Goal: Task Accomplishment & Management: Complete application form

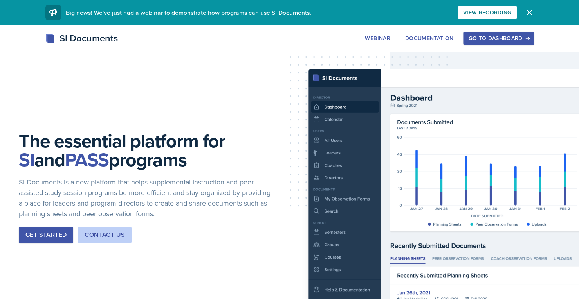
click at [506, 37] on div "Go to Dashboard" at bounding box center [498, 38] width 60 height 6
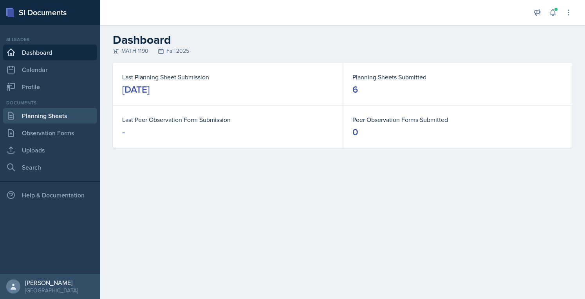
click at [74, 110] on link "Planning Sheets" at bounding box center [50, 116] width 94 height 16
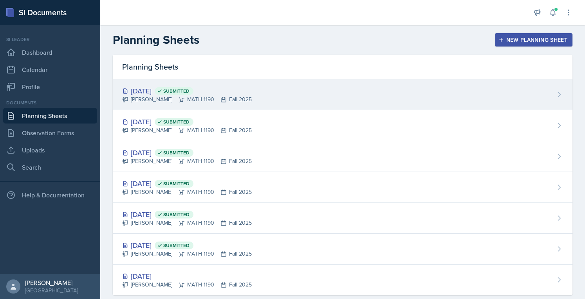
click at [155, 86] on div "[DATE] Submitted" at bounding box center [187, 91] width 130 height 11
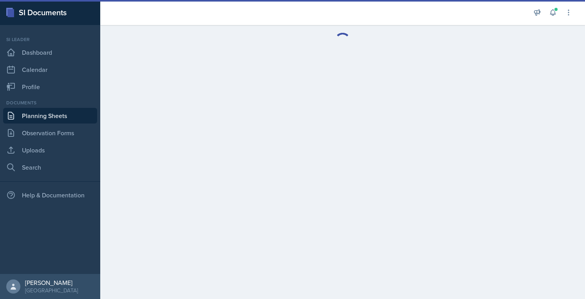
click at [155, 86] on main at bounding box center [342, 162] width 485 height 274
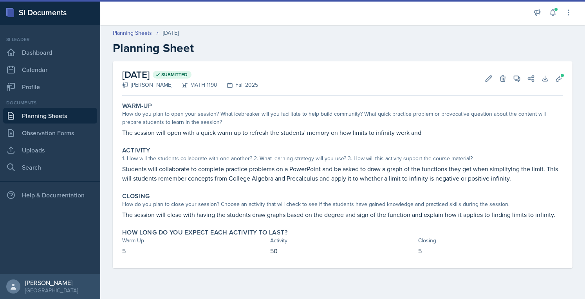
click at [549, 6] on div "Announcements New Announcement Title Message Create Notifications [DATE] 2:40 P…" at bounding box center [552, 12] width 39 height 25
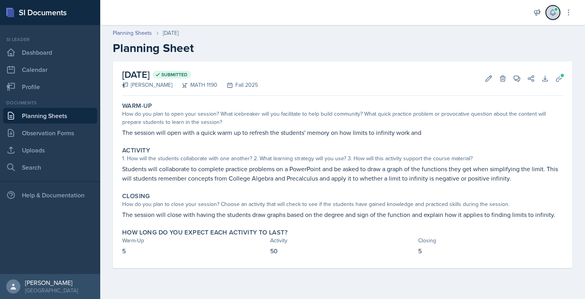
click at [550, 14] on icon at bounding box center [553, 13] width 8 height 8
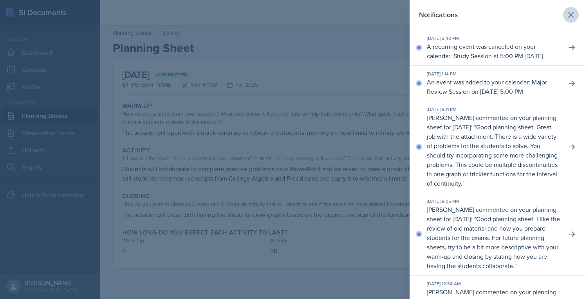
click at [564, 20] on button at bounding box center [571, 15] width 16 height 16
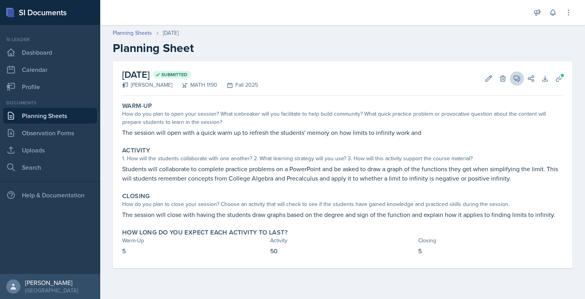
click at [515, 77] on icon at bounding box center [517, 79] width 8 height 8
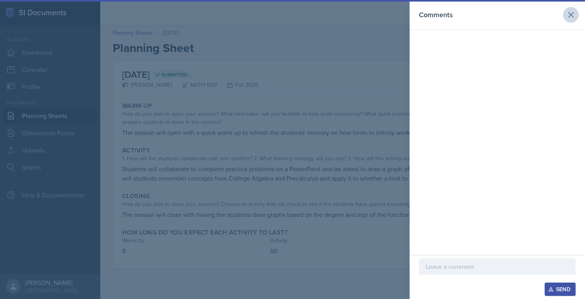
click at [571, 15] on icon at bounding box center [570, 15] width 5 height 5
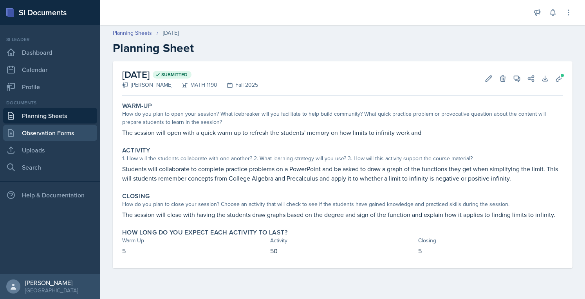
click at [35, 135] on link "Observation Forms" at bounding box center [50, 133] width 94 height 16
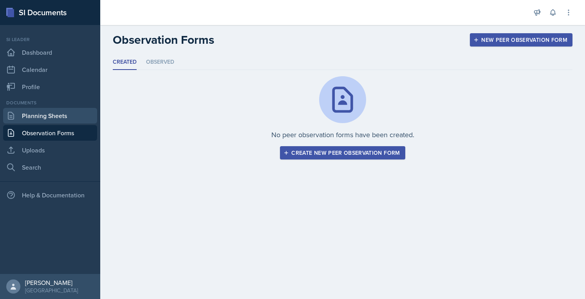
click at [25, 118] on link "Planning Sheets" at bounding box center [50, 116] width 94 height 16
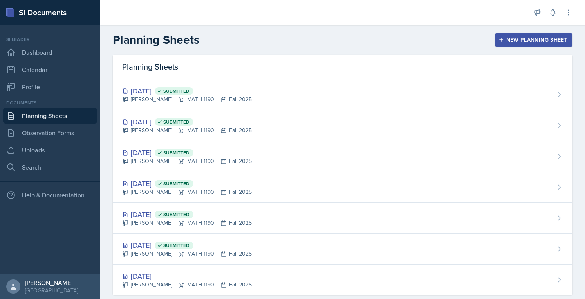
click at [547, 41] on div "New Planning Sheet" at bounding box center [533, 40] width 67 height 6
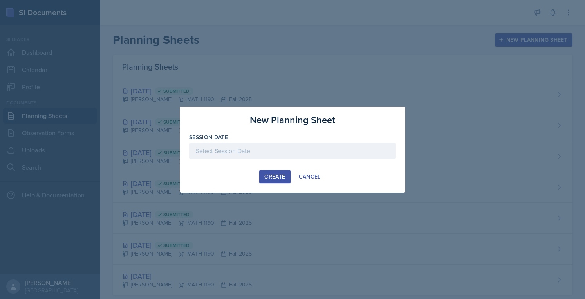
click at [375, 52] on div at bounding box center [292, 149] width 585 height 299
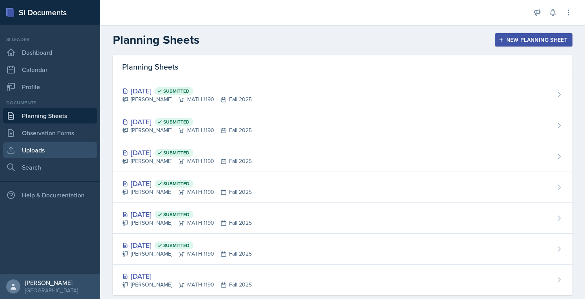
click at [27, 150] on link "Uploads" at bounding box center [50, 150] width 94 height 16
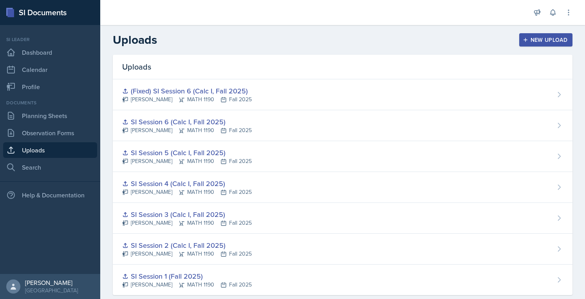
click at [528, 38] on div "New Upload" at bounding box center [545, 40] width 43 height 6
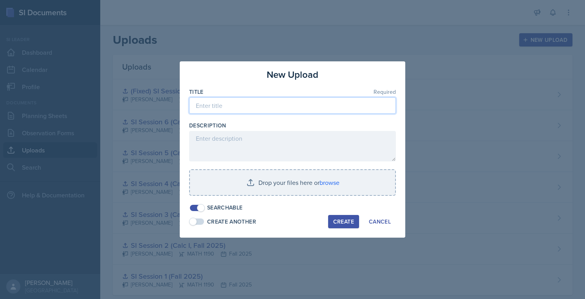
click at [361, 107] on input at bounding box center [292, 105] width 207 height 16
type input "SI Session 7"
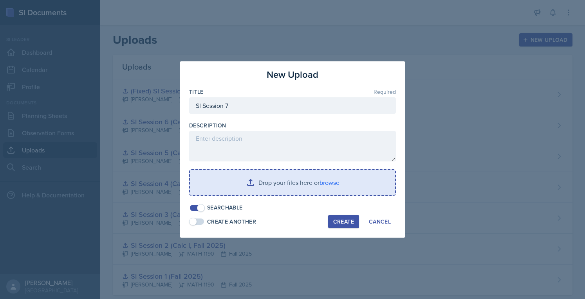
click at [339, 172] on input "file" at bounding box center [292, 182] width 205 height 25
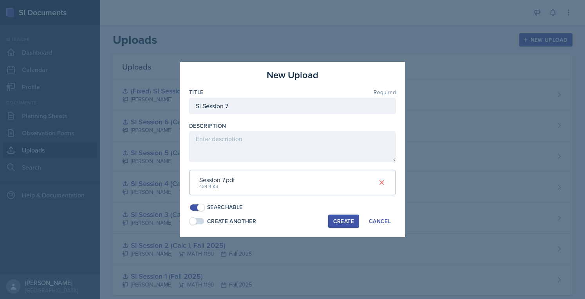
click at [341, 219] on div "Create" at bounding box center [343, 221] width 21 height 6
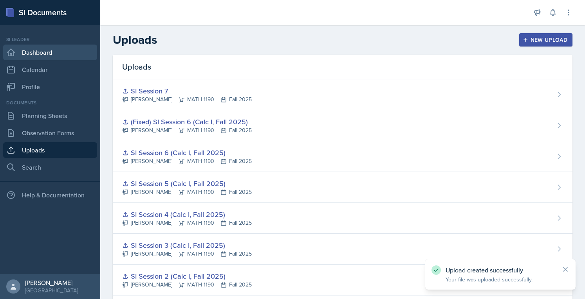
click at [47, 53] on link "Dashboard" at bounding box center [50, 53] width 94 height 16
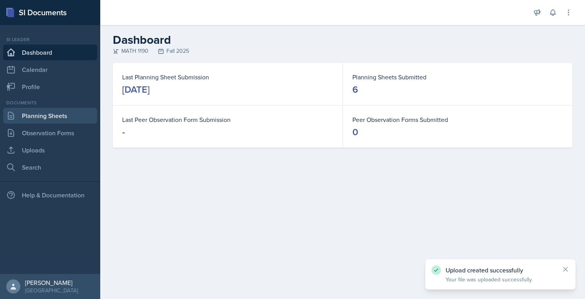
click at [41, 118] on link "Planning Sheets" at bounding box center [50, 116] width 94 height 16
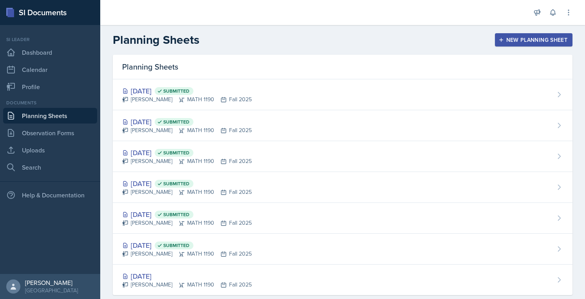
click at [513, 40] on div "New Planning Sheet" at bounding box center [533, 40] width 67 height 6
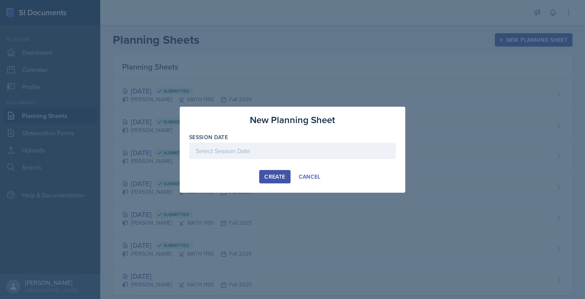
click at [290, 153] on div at bounding box center [292, 151] width 207 height 16
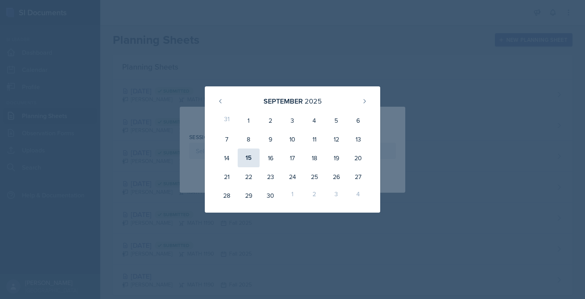
click at [250, 159] on div "15" at bounding box center [249, 158] width 22 height 19
type input "[DATE]"
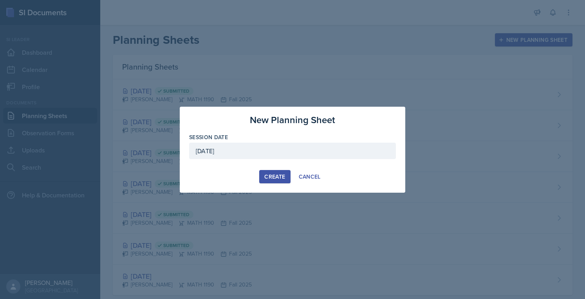
click at [281, 172] on button "Create" at bounding box center [274, 176] width 31 height 13
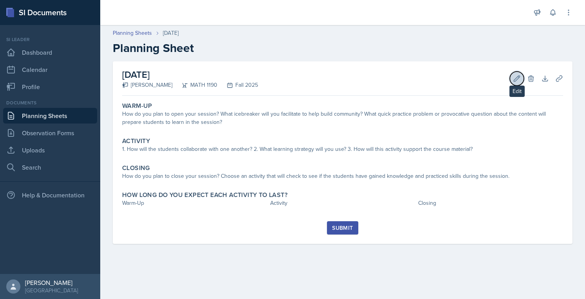
click at [514, 85] on button "Edit" at bounding box center [517, 79] width 14 height 14
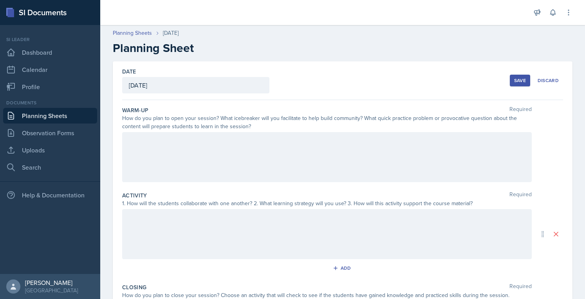
click at [514, 81] on div "Save" at bounding box center [520, 80] width 12 height 6
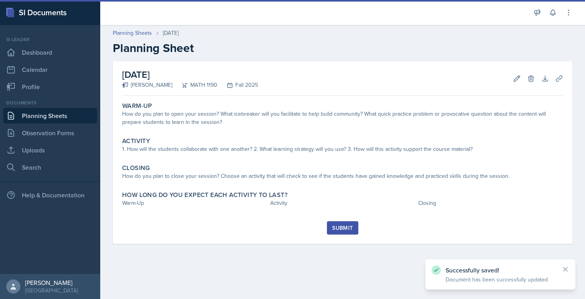
drag, startPoint x: 584, startPoint y: 62, endPoint x: 457, endPoint y: 57, distance: 127.3
click at [457, 57] on main "Planning Sheets [DATE] Planning Sheet [DATE] [PERSON_NAME] MATH 1190 Fall 2025 …" at bounding box center [342, 162] width 485 height 274
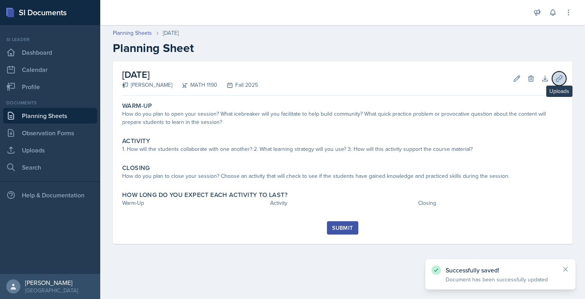
click at [557, 81] on icon at bounding box center [559, 79] width 8 height 8
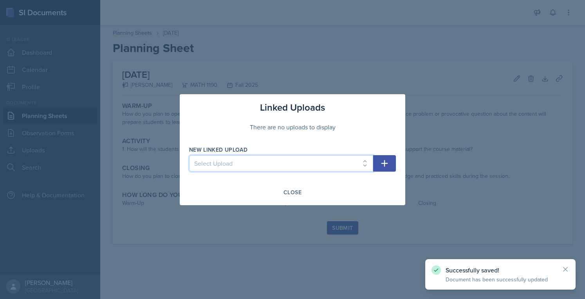
click at [323, 165] on select "Select Upload SI Session 1 (Fall 2025) SI Session 2 (Calc I, Fall 2025) SI Sess…" at bounding box center [281, 163] width 184 height 16
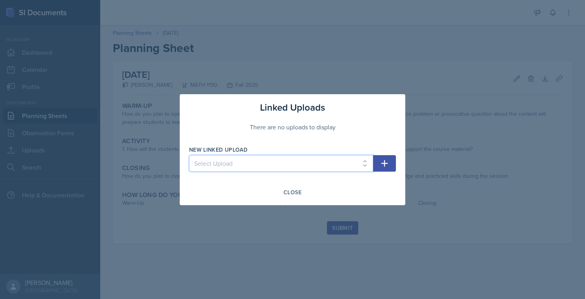
select select "1df108a1-7542-48a7-86d2-e765b625567a"
click at [189, 155] on select "Select Upload SI Session 1 (Fall 2025) SI Session 2 (Calc I, Fall 2025) SI Sess…" at bounding box center [281, 163] width 184 height 16
click at [389, 151] on div "New Linked Upload Select Upload SI Session 1 (Fall 2025) SI Session 2 (Calc I, …" at bounding box center [292, 163] width 207 height 34
click at [389, 156] on button "button" at bounding box center [384, 163] width 23 height 16
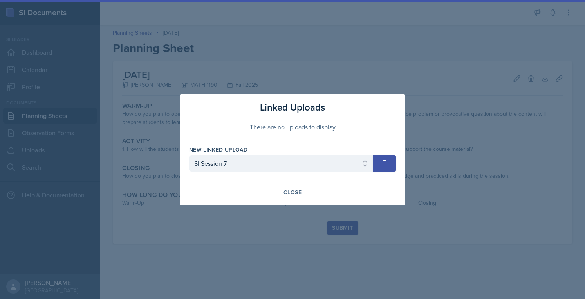
select select
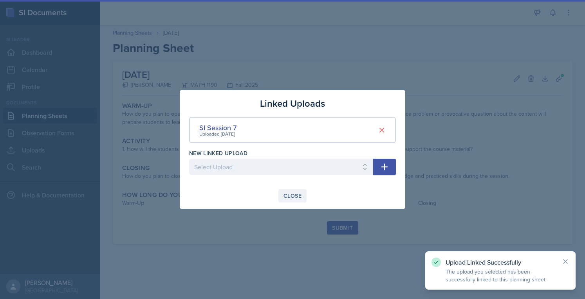
click at [290, 198] on div "Close" at bounding box center [292, 196] width 18 height 6
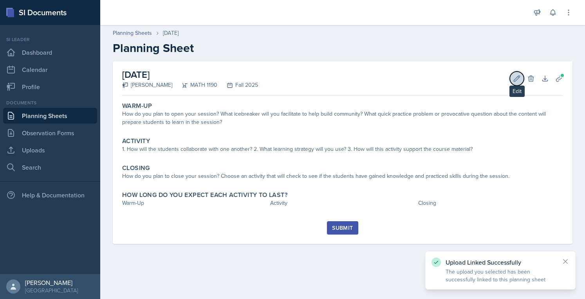
click at [520, 77] on icon at bounding box center [517, 79] width 8 height 8
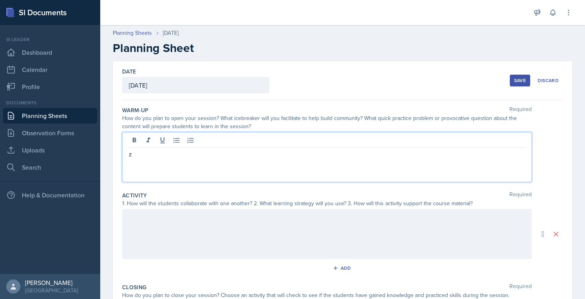
click at [283, 143] on div "z" at bounding box center [326, 157] width 409 height 50
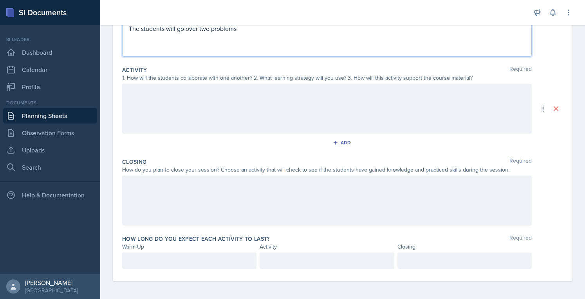
click at [220, 262] on p at bounding box center [189, 260] width 121 height 9
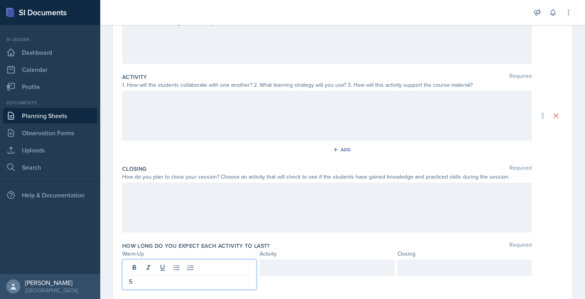
scroll to position [139, 0]
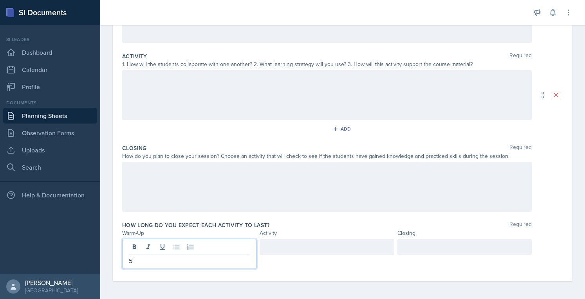
click at [429, 243] on div at bounding box center [464, 247] width 134 height 16
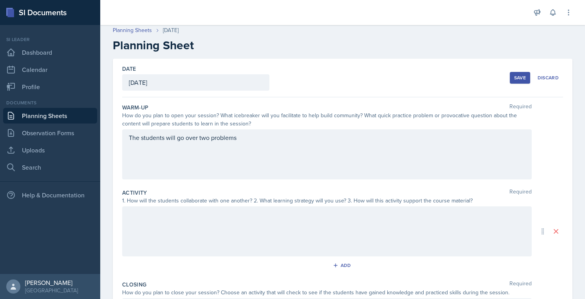
click at [467, 148] on div "The students will go over two problems" at bounding box center [326, 155] width 409 height 50
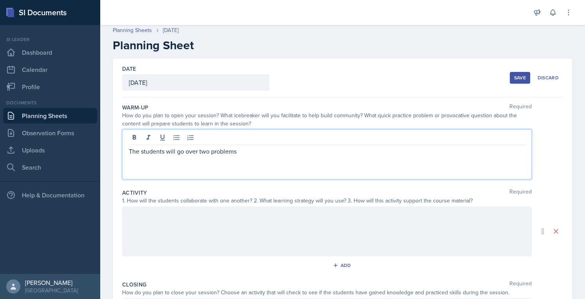
scroll to position [16, 0]
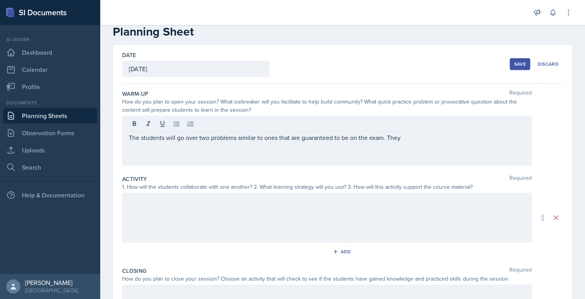
click at [320, 193] on div at bounding box center [326, 218] width 409 height 50
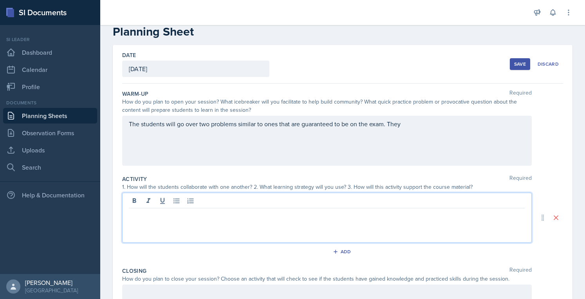
scroll to position [30, 0]
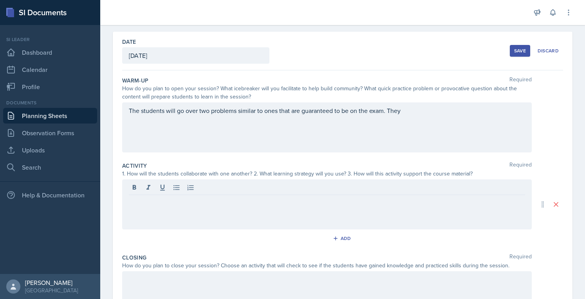
click at [320, 193] on div at bounding box center [327, 188] width 396 height 13
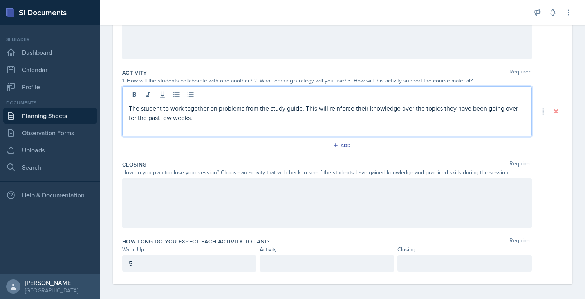
click at [398, 217] on div at bounding box center [326, 203] width 409 height 50
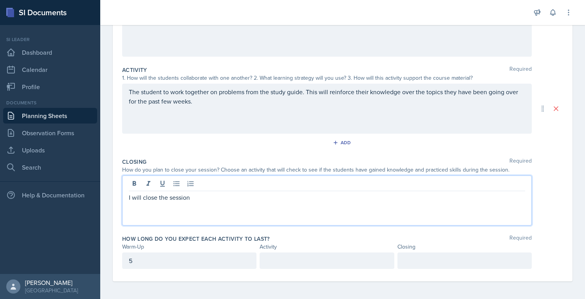
click at [341, 262] on p at bounding box center [326, 260] width 121 height 9
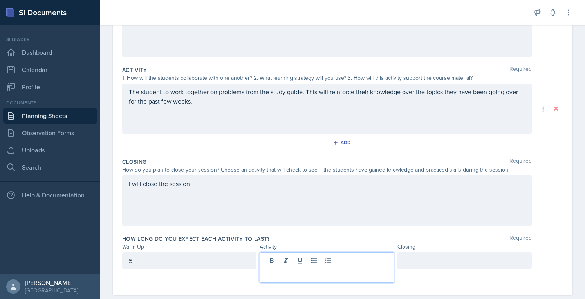
scroll to position [137, 0]
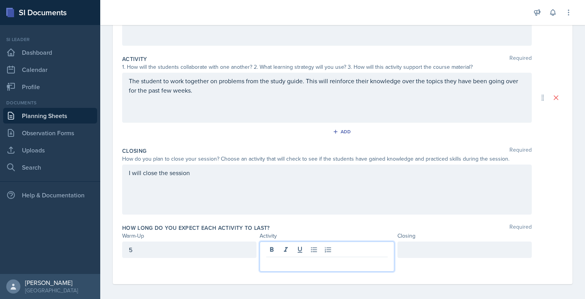
click at [140, 250] on div "5" at bounding box center [189, 250] width 134 height 16
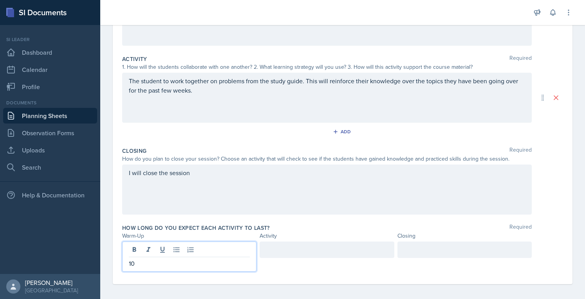
click at [349, 245] on div at bounding box center [326, 250] width 134 height 16
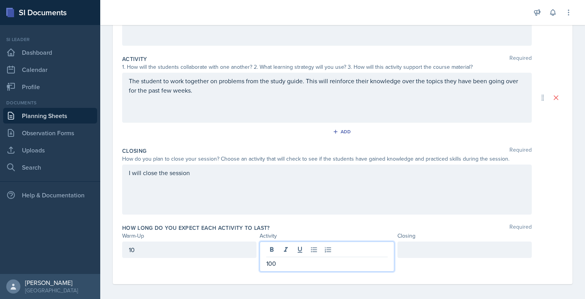
click at [450, 246] on div at bounding box center [464, 250] width 134 height 16
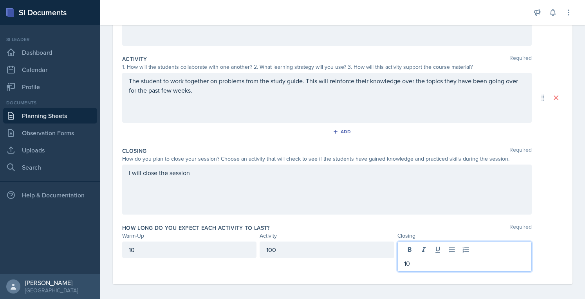
click at [425, 190] on div "I will close the session" at bounding box center [326, 190] width 409 height 50
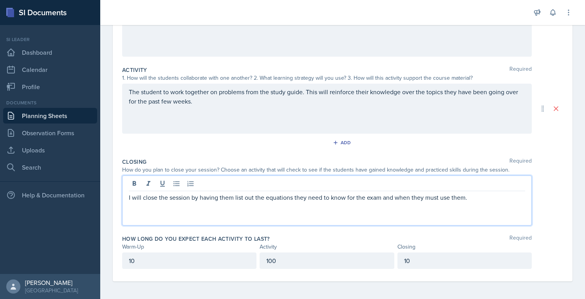
scroll to position [0, 0]
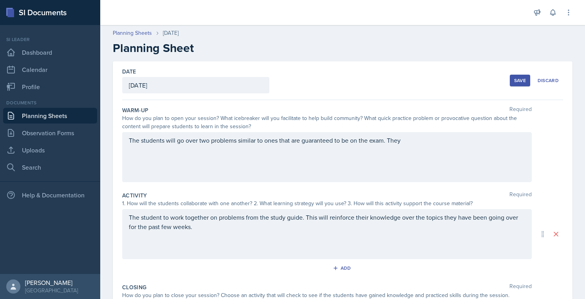
click at [514, 81] on div "Save" at bounding box center [520, 80] width 12 height 6
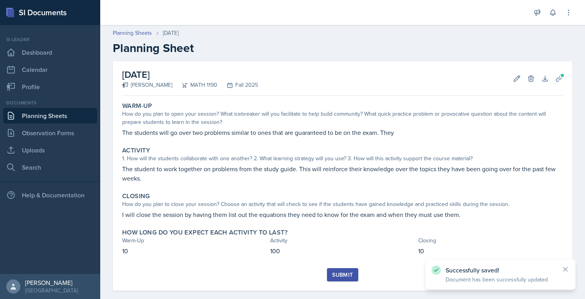
click at [346, 274] on div "Submit" at bounding box center [342, 275] width 21 height 6
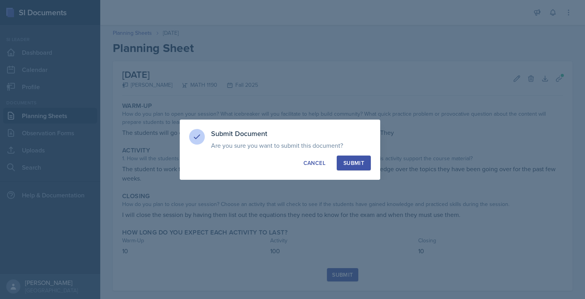
click at [359, 163] on div "Submit" at bounding box center [353, 163] width 21 height 8
